Goal: Information Seeking & Learning: Learn about a topic

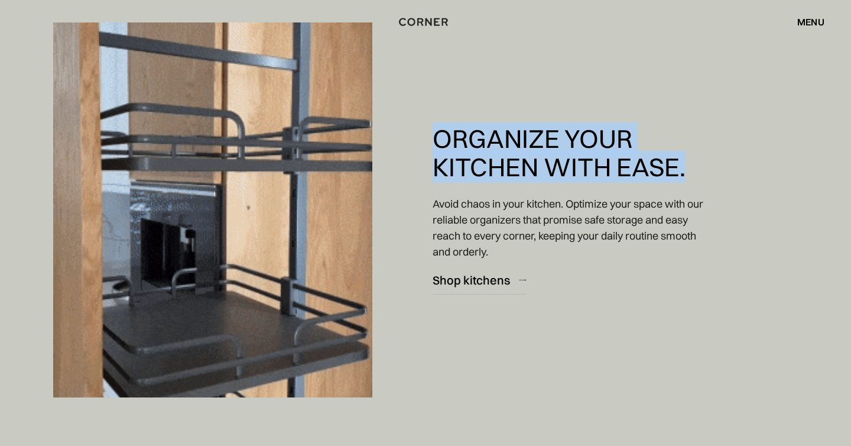
drag, startPoint x: 436, startPoint y: 139, endPoint x: 689, endPoint y: 170, distance: 254.8
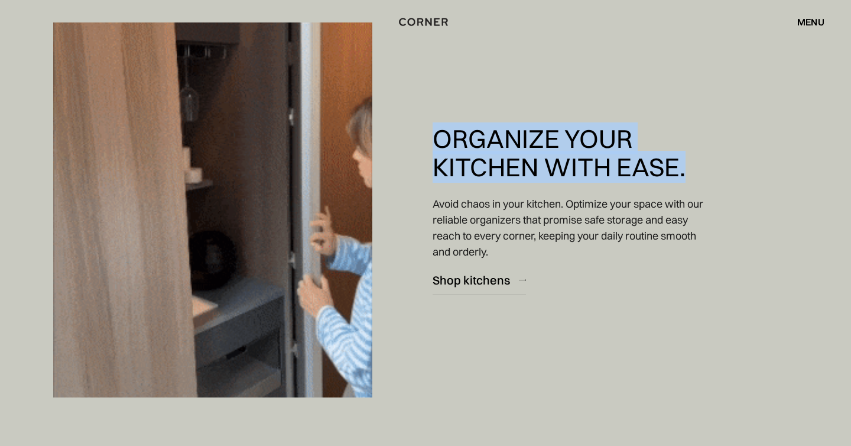
click at [689, 170] on h3 "Organize Your Kitchen with Ease." at bounding box center [570, 153] width 274 height 56
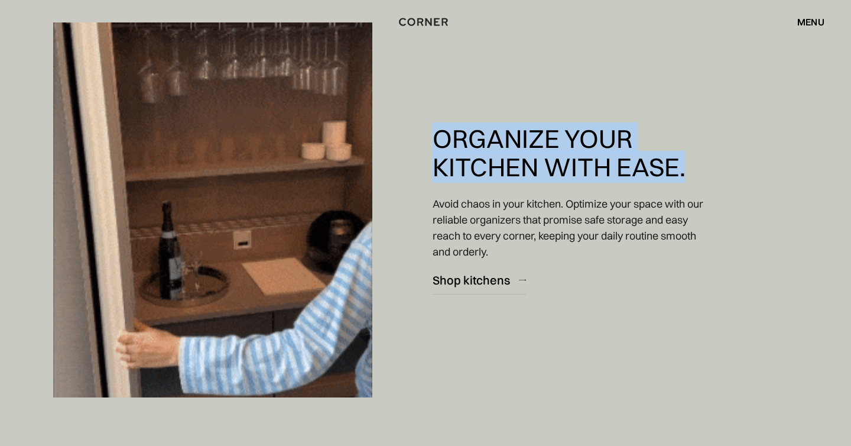
copy h3 "Organize Your Kitchen with Ease."
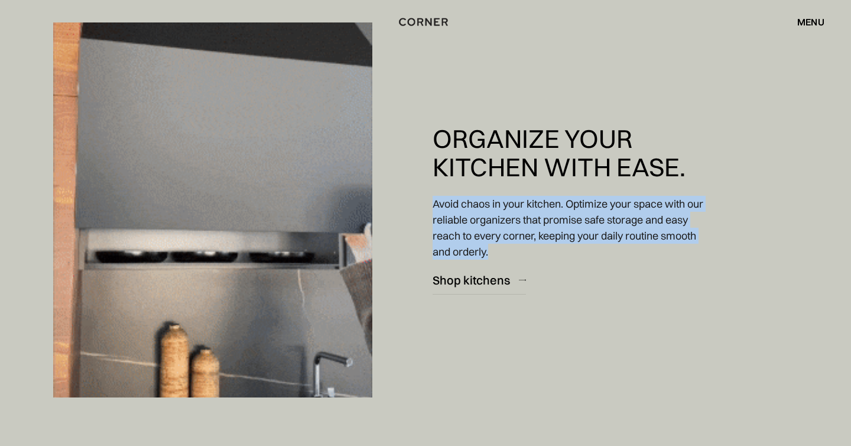
drag, startPoint x: 531, startPoint y: 254, endPoint x: 434, endPoint y: 202, distance: 110.3
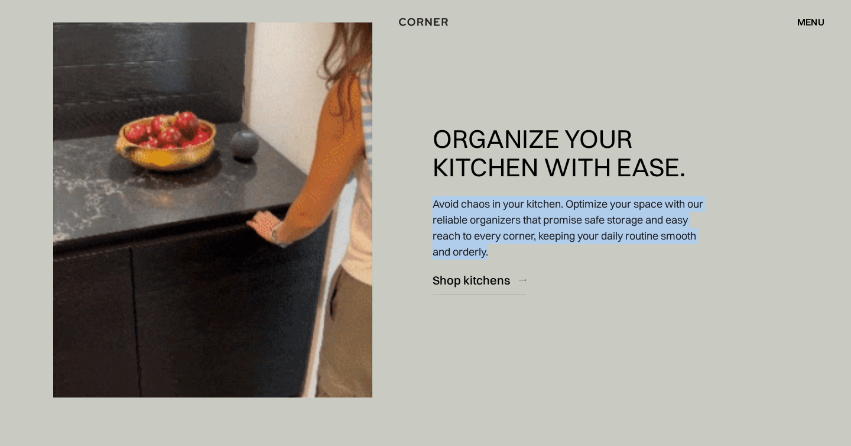
click at [433, 201] on p "Avoid chaos in your kitchen. Optimize your space with our reliable organizers t…" at bounding box center [570, 228] width 274 height 64
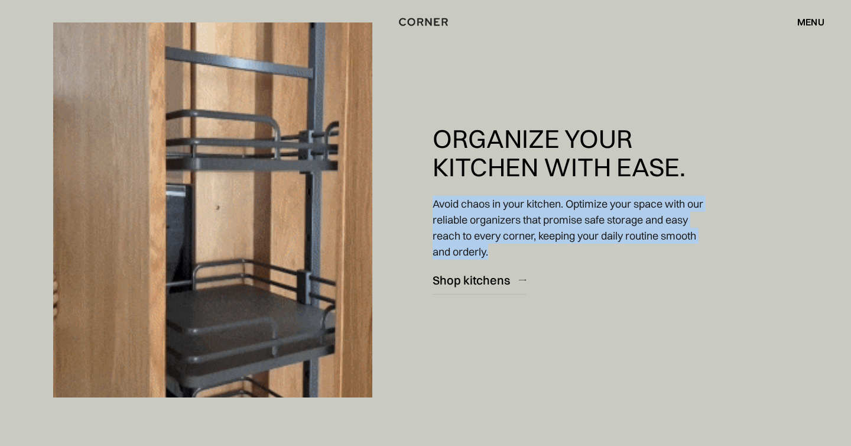
copy p "Avoid chaos in your kitchen. Optimize your space with our reliable organizers t…"
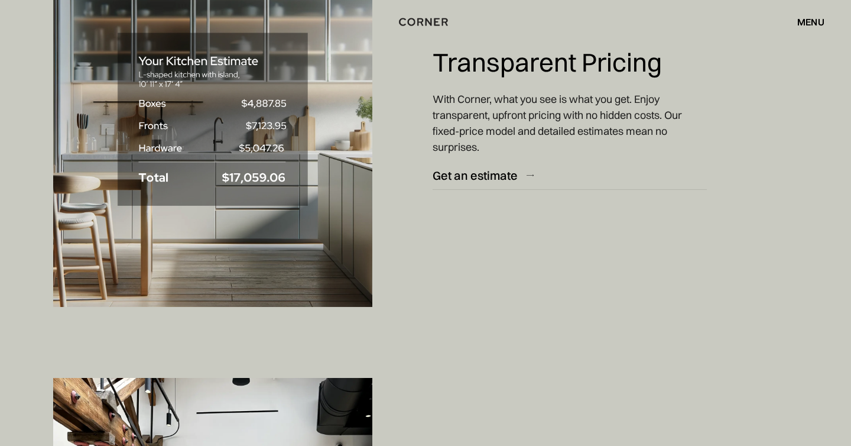
scroll to position [5028, 0]
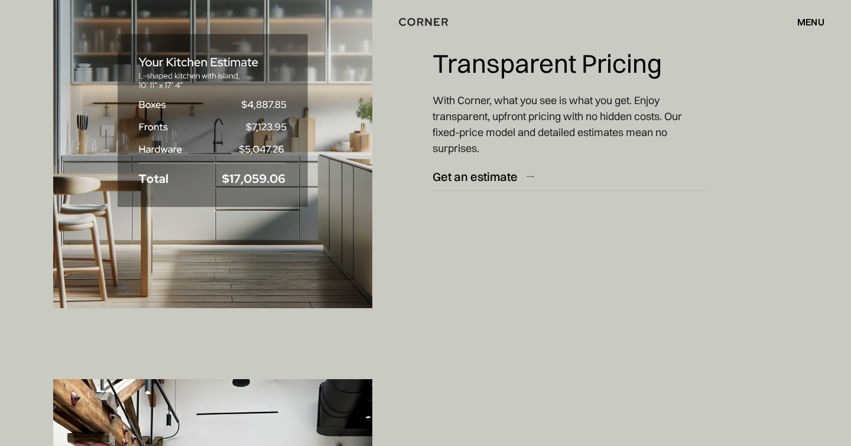
click at [388, 191] on div at bounding box center [213, 121] width 426 height 446
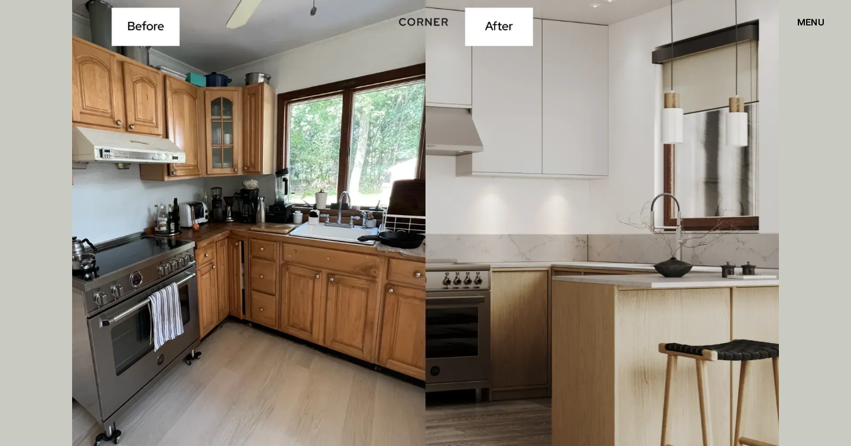
scroll to position [3414, 0]
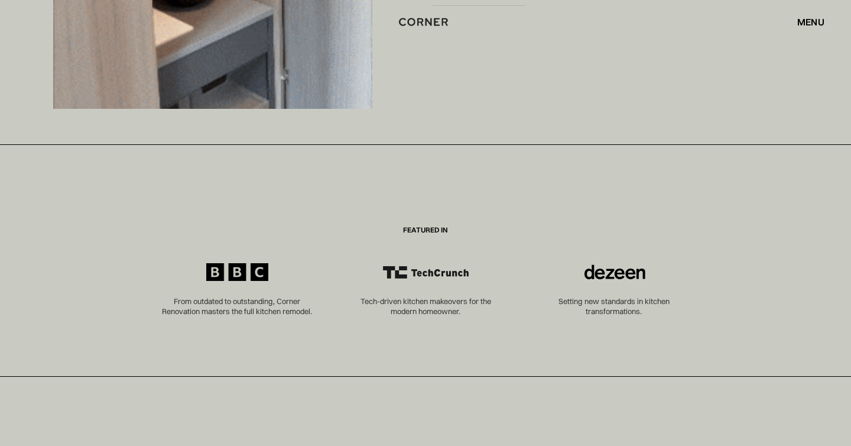
click at [809, 20] on div "menu" at bounding box center [810, 21] width 27 height 9
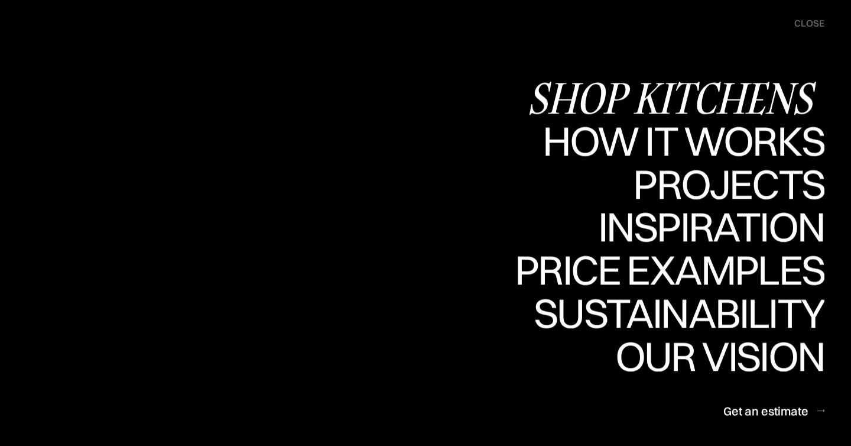
click at [655, 100] on div "Shop Kitchens" at bounding box center [675, 97] width 297 height 41
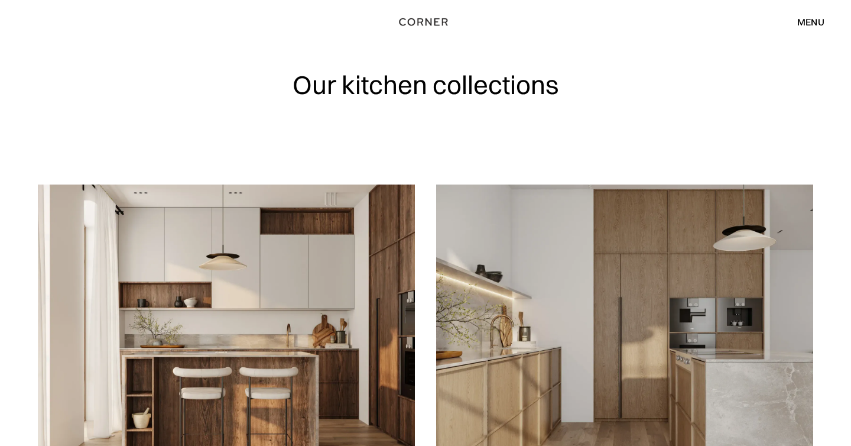
click at [275, 290] on img at bounding box center [226, 334] width 377 height 301
click at [368, 77] on h1 "Our kitchen collections" at bounding box center [426, 85] width 267 height 28
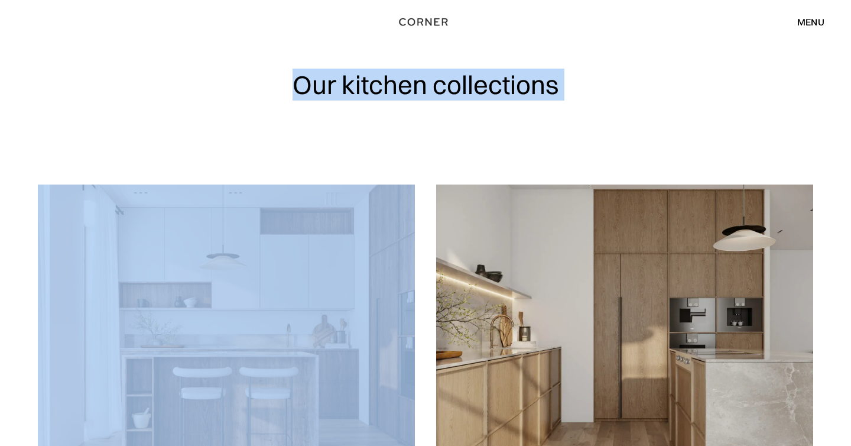
click at [368, 77] on h1 "Our kitchen collections" at bounding box center [426, 85] width 267 height 28
copy h1 "Our kitchen collections"
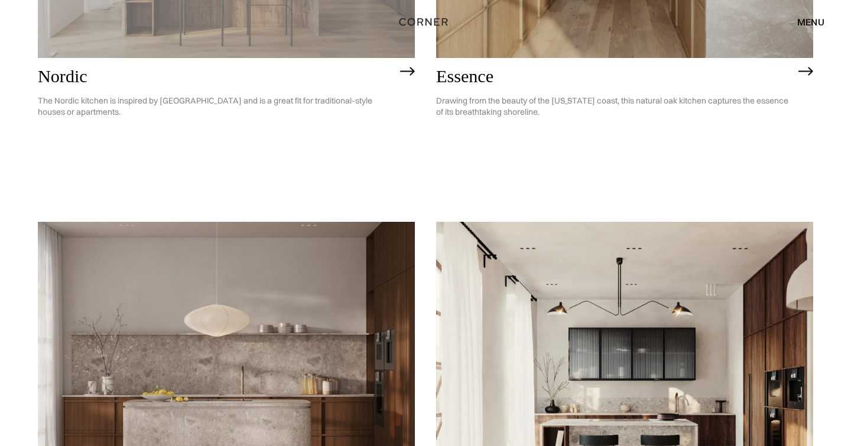
scroll to position [426, 0]
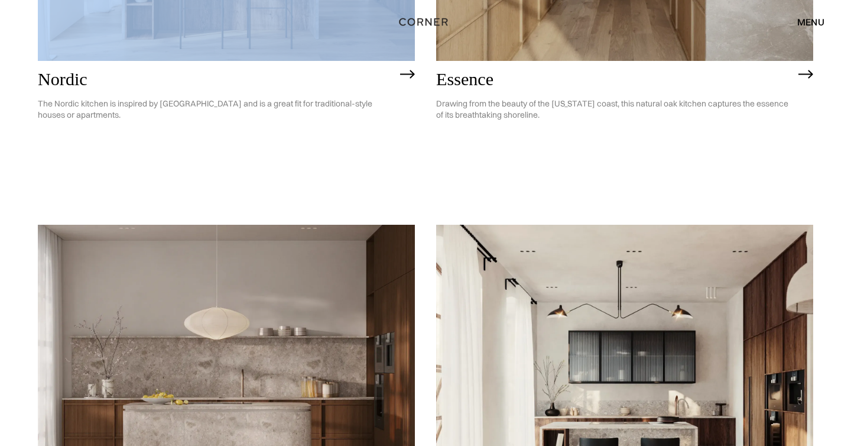
click at [59, 79] on h2 "Nordic" at bounding box center [216, 80] width 356 height 20
drag, startPoint x: 31, startPoint y: 75, endPoint x: 91, endPoint y: 76, distance: 59.7
click at [91, 76] on h2 "Nordic" at bounding box center [216, 80] width 356 height 20
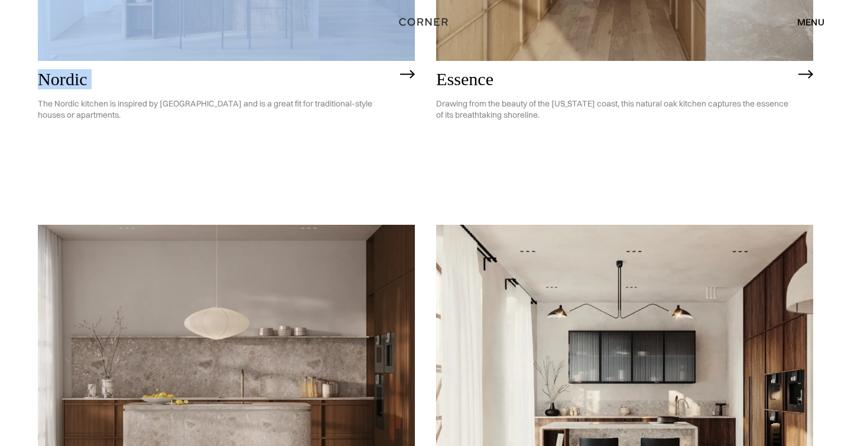
click at [168, 108] on p "The Nordic kitchen is inspired by [GEOGRAPHIC_DATA] and is a great fit for trad…" at bounding box center [216, 109] width 356 height 40
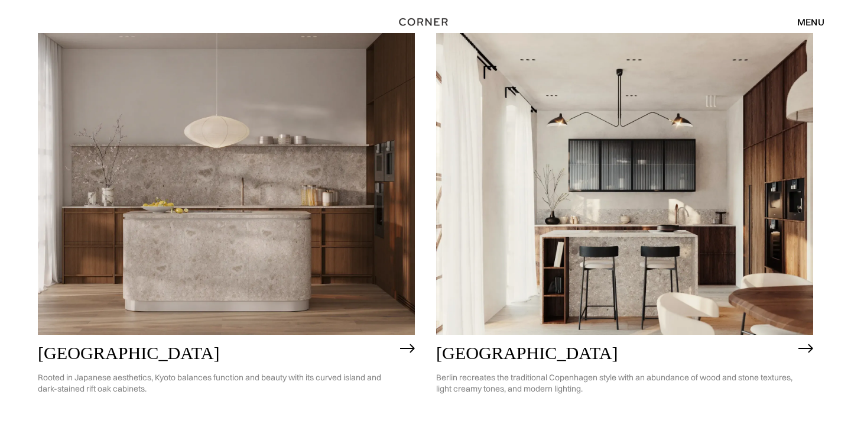
scroll to position [720, 0]
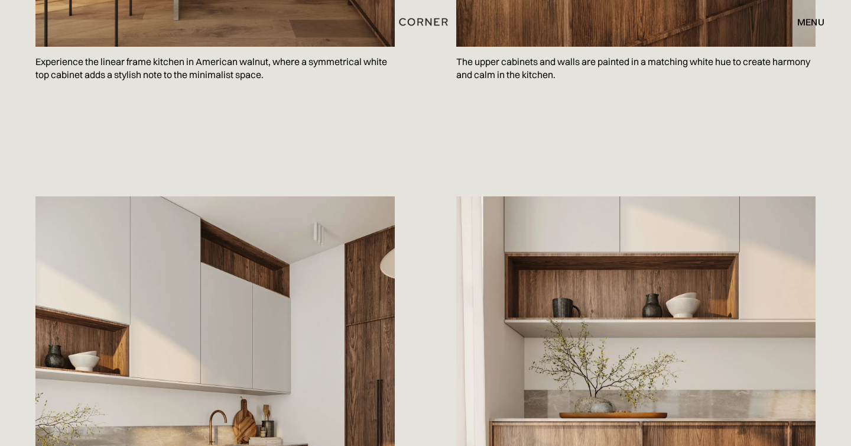
scroll to position [948, 0]
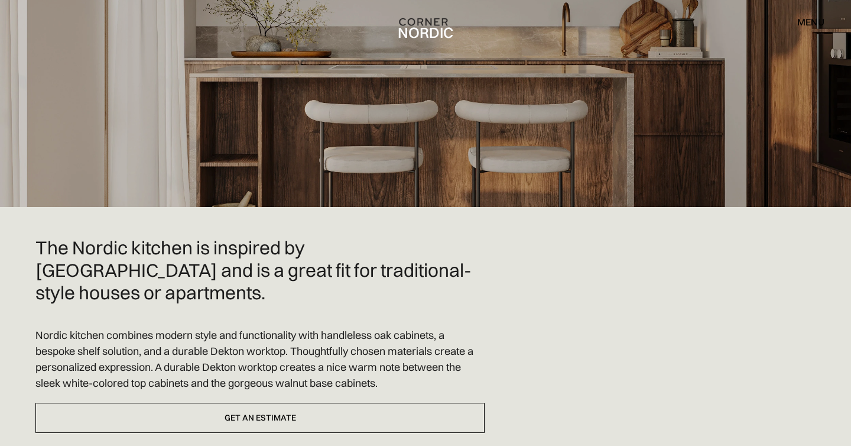
scroll to position [150, 0]
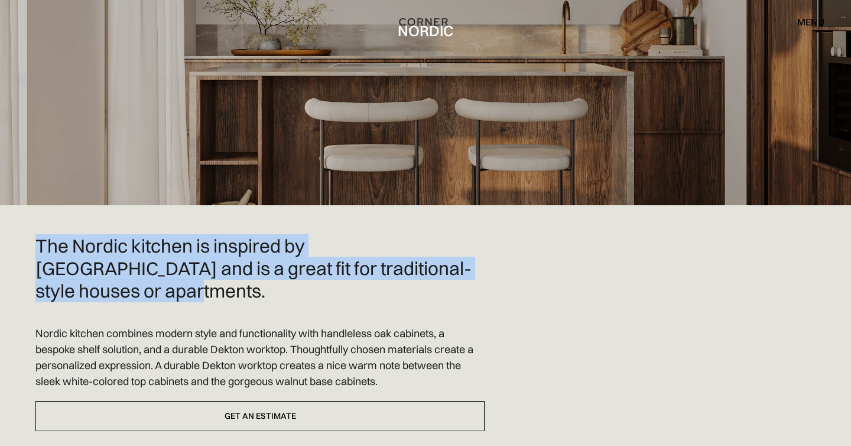
drag, startPoint x: 517, startPoint y: 267, endPoint x: 29, endPoint y: 238, distance: 489.1
copy h2 "The Nordic kitchen is inspired by [GEOGRAPHIC_DATA] and is a great fit for trad…"
